Goal: Task Accomplishment & Management: Complete application form

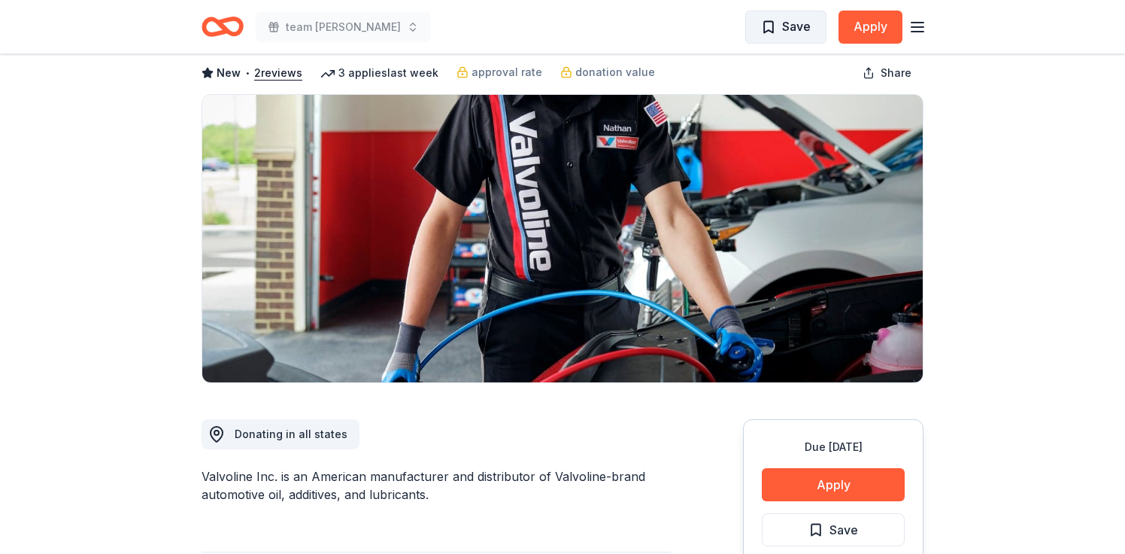
scroll to position [59, 0]
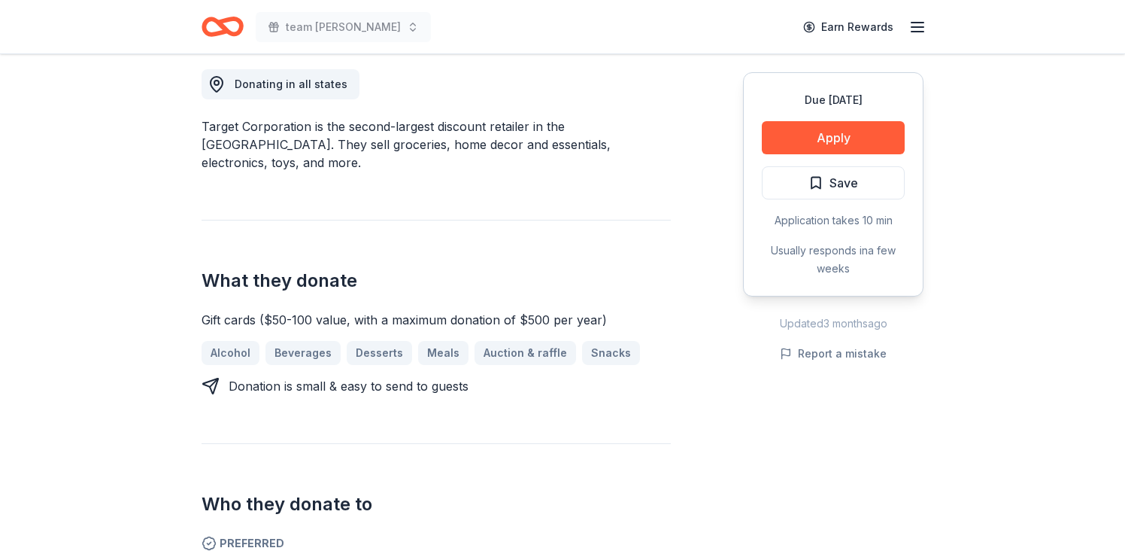
scroll to position [427, 0]
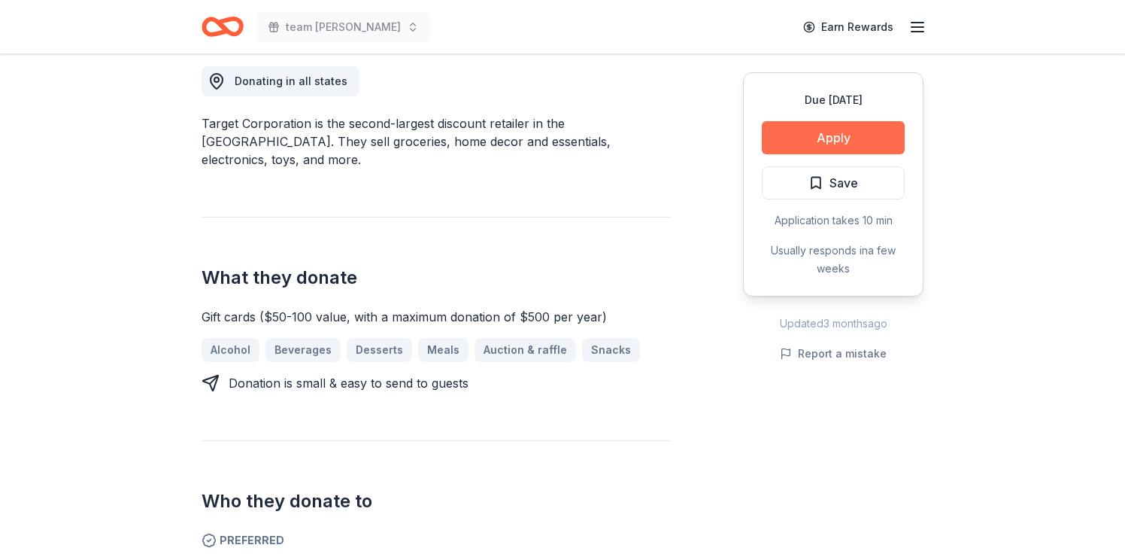
click at [762, 154] on button "Apply" at bounding box center [833, 137] width 143 height 33
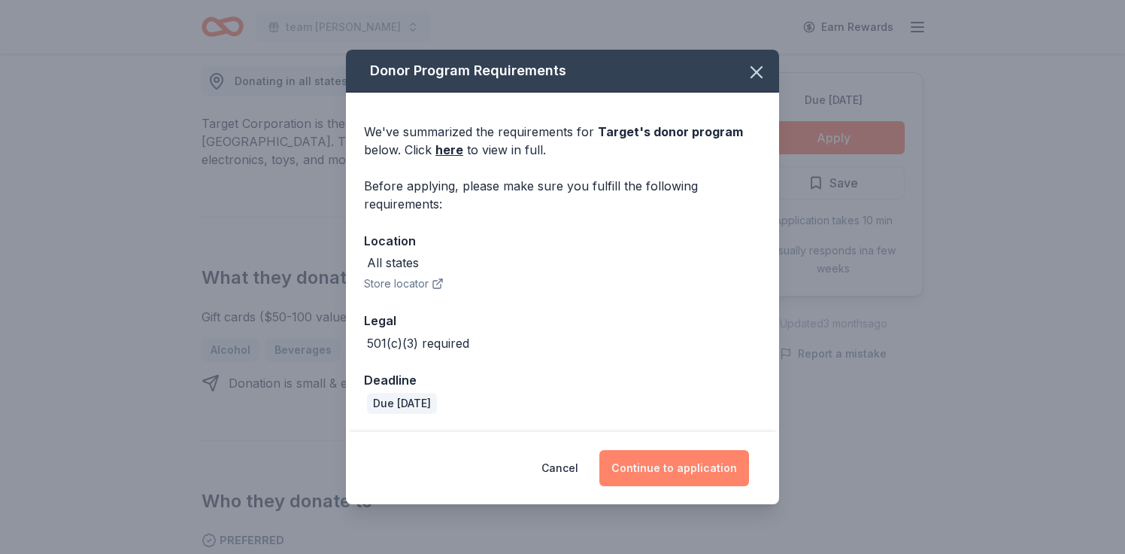
click at [726, 464] on button "Continue to application" at bounding box center [674, 468] width 150 height 36
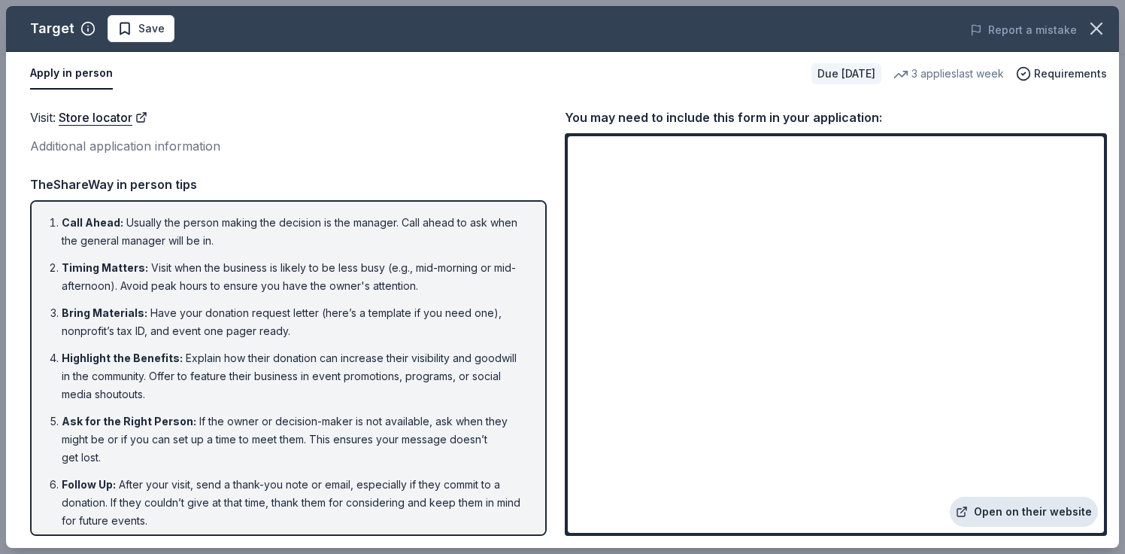
click at [950, 496] on link "Open on their website" at bounding box center [1024, 511] width 148 height 30
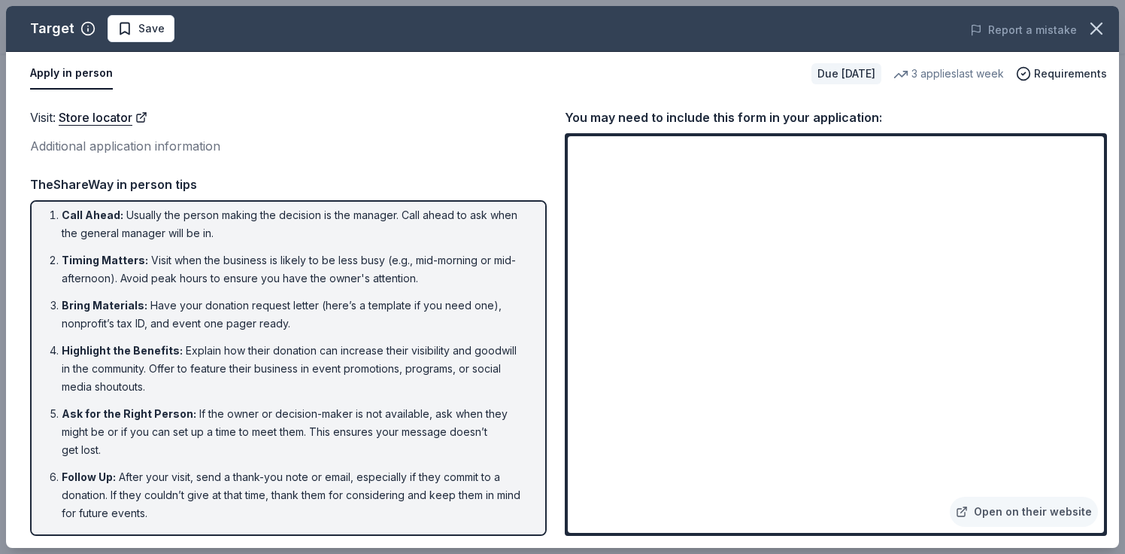
scroll to position [0, 0]
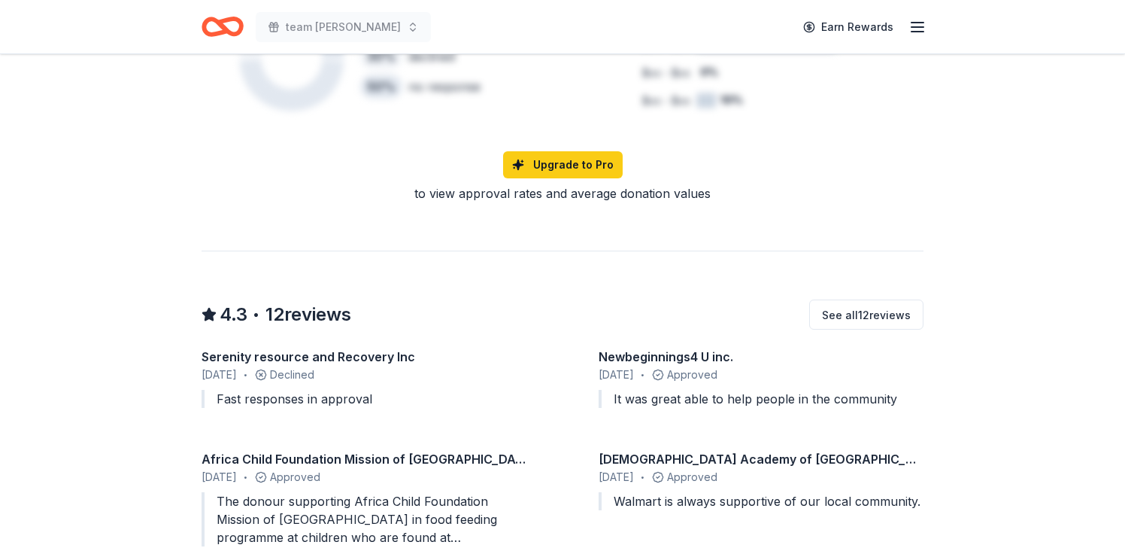
scroll to position [1100, 0]
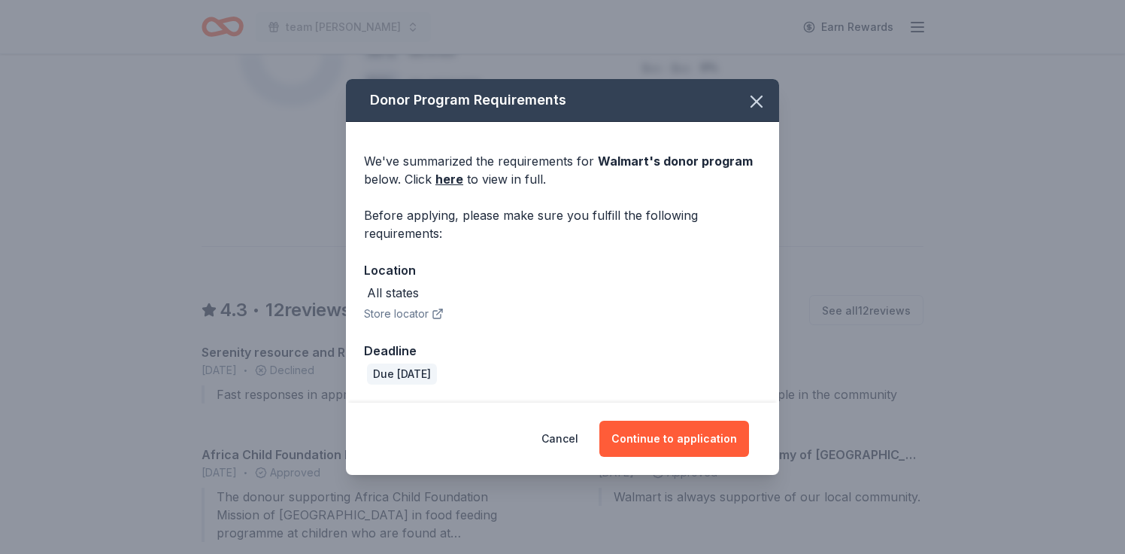
scroll to position [17, 0]
click at [435, 172] on link "here" at bounding box center [449, 179] width 28 height 18
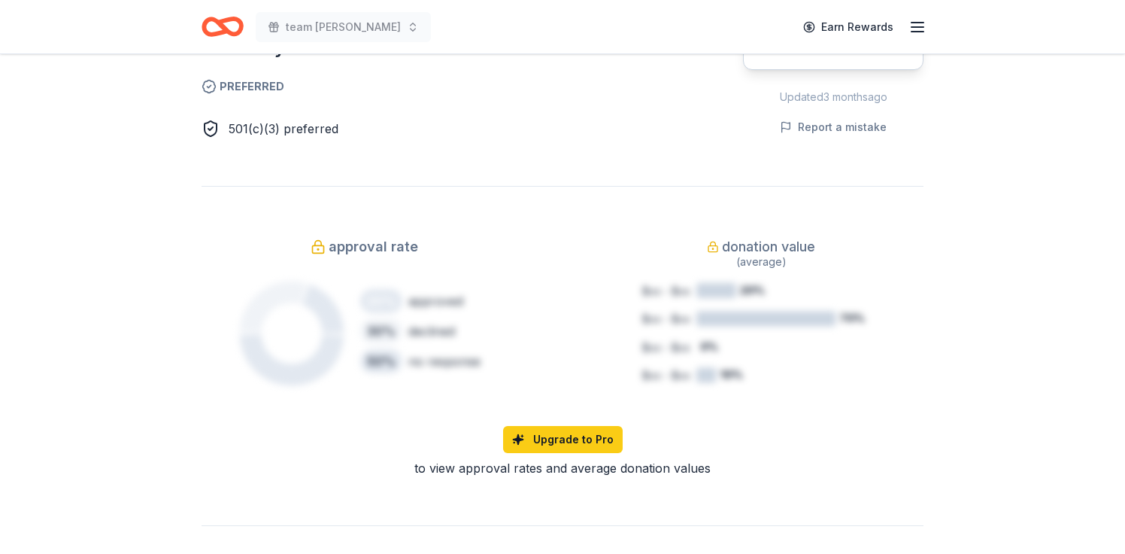
scroll to position [838, 0]
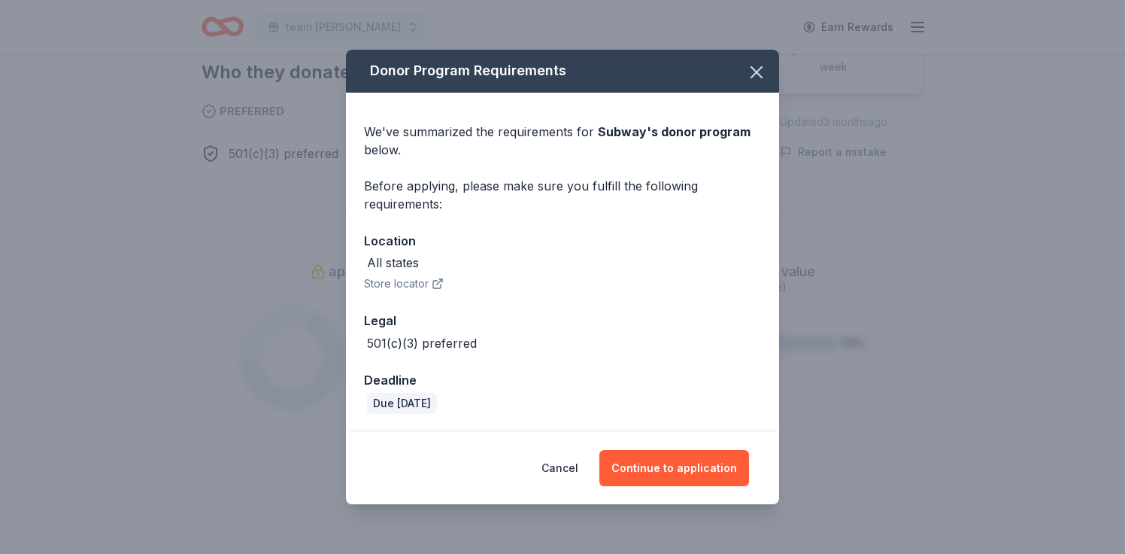
click at [751, 139] on span "Subway 's donor program" at bounding box center [674, 131] width 153 height 15
click at [718, 463] on button "Continue to application" at bounding box center [674, 468] width 150 height 36
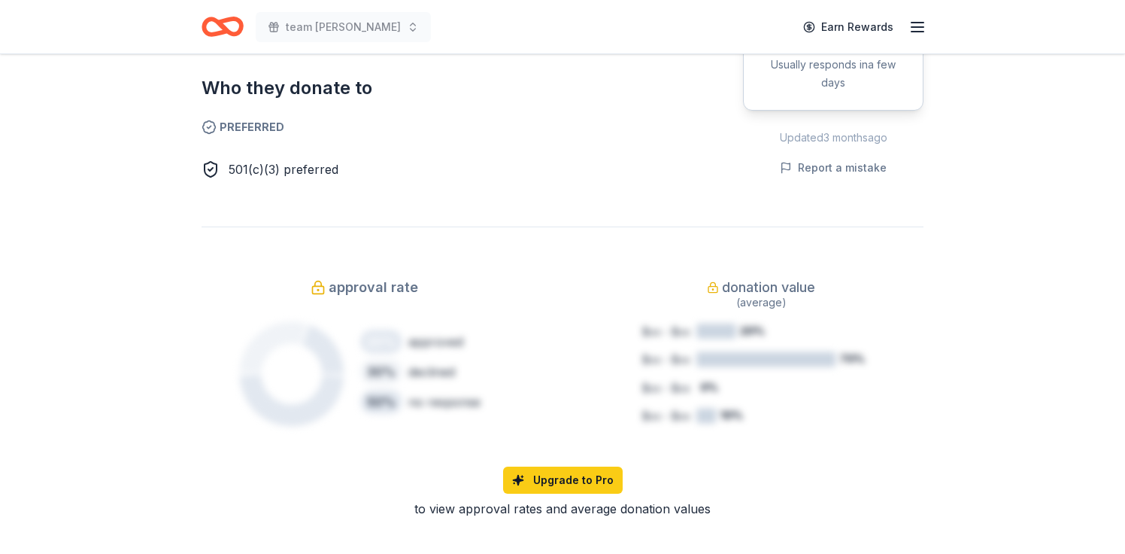
scroll to position [826, 0]
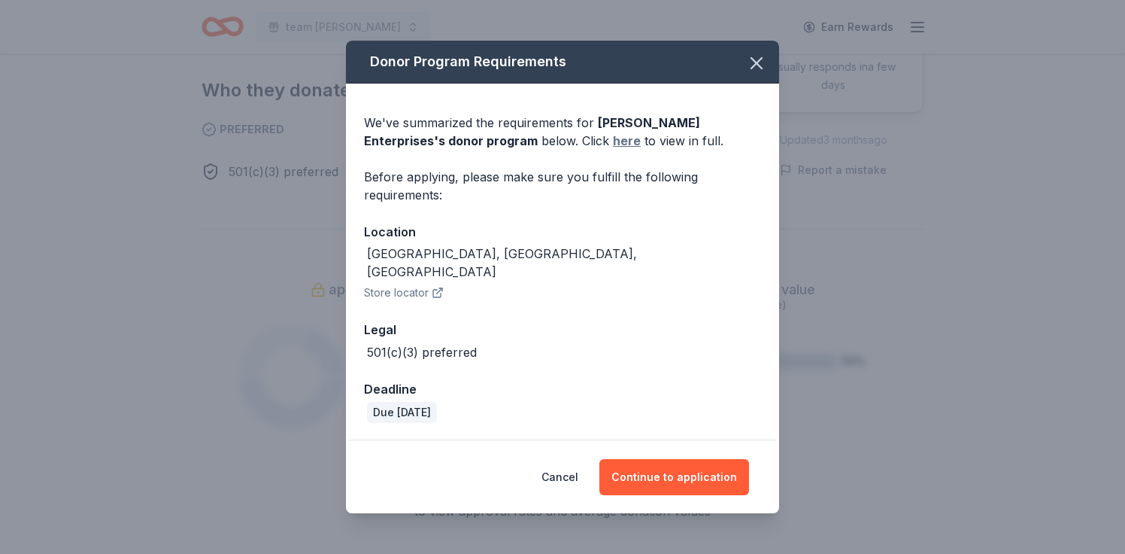
click at [613, 150] on link "here" at bounding box center [627, 141] width 28 height 18
